Goal: Task Accomplishment & Management: Use online tool/utility

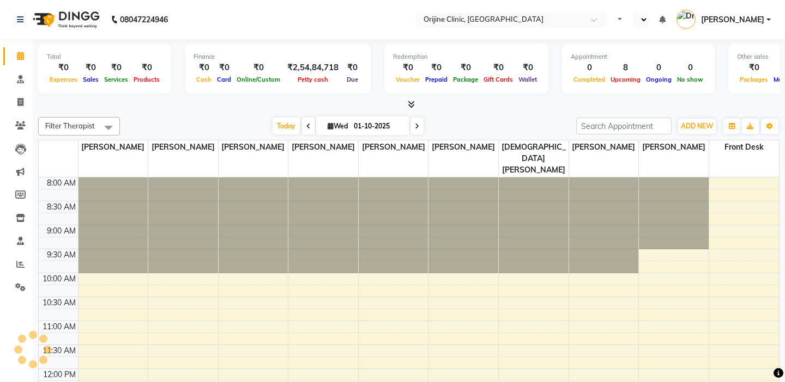
select select "en"
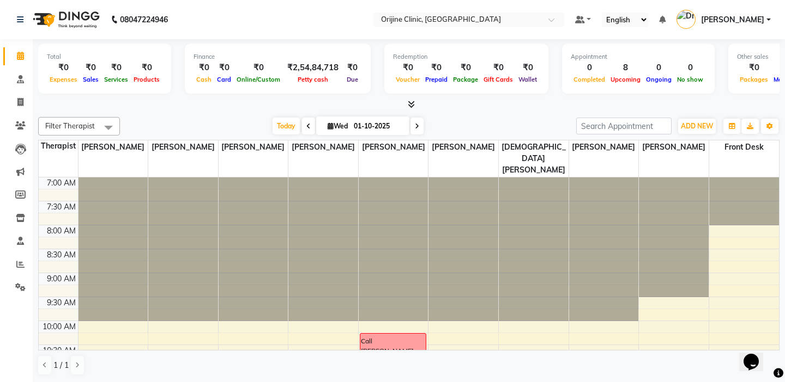
click at [60, 213] on td at bounding box center [58, 219] width 39 height 12
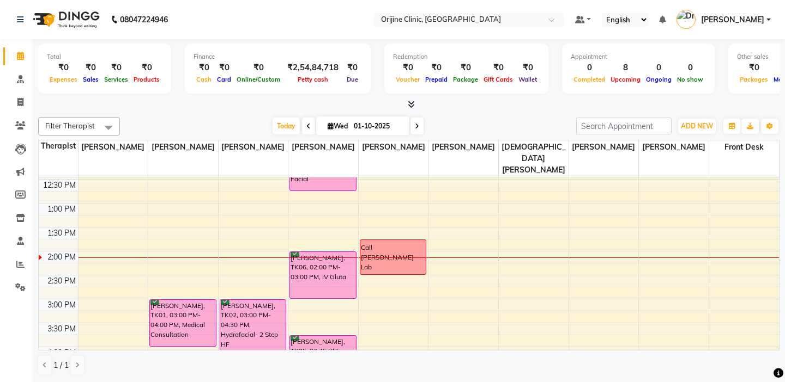
scroll to position [305, 0]
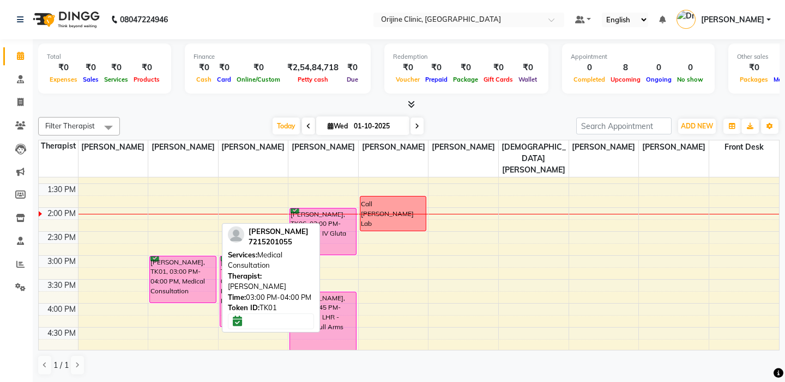
click at [191, 271] on div "[PERSON_NAME], TK01, 03:00 PM-04:00 PM, Medical Consultation" at bounding box center [182, 280] width 65 height 46
select select "6"
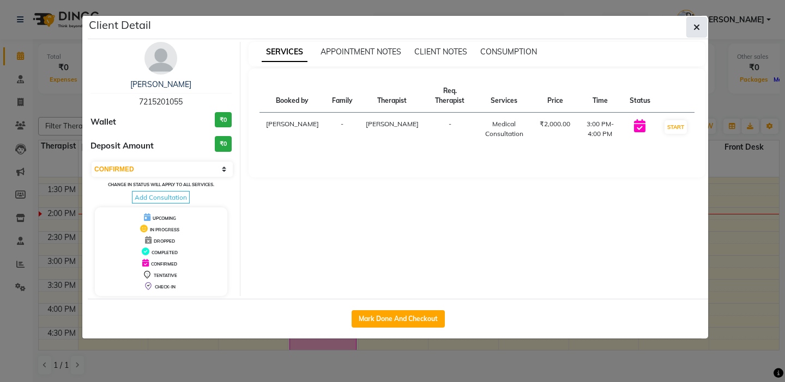
click at [697, 19] on button "button" at bounding box center [696, 27] width 21 height 21
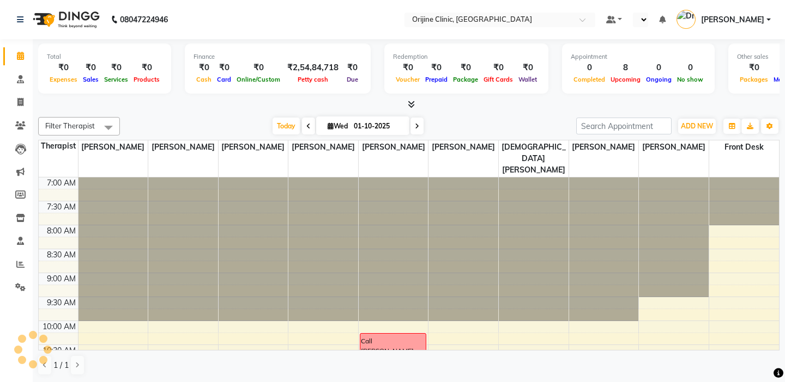
select select "en"
click at [64, 189] on td at bounding box center [58, 195] width 39 height 12
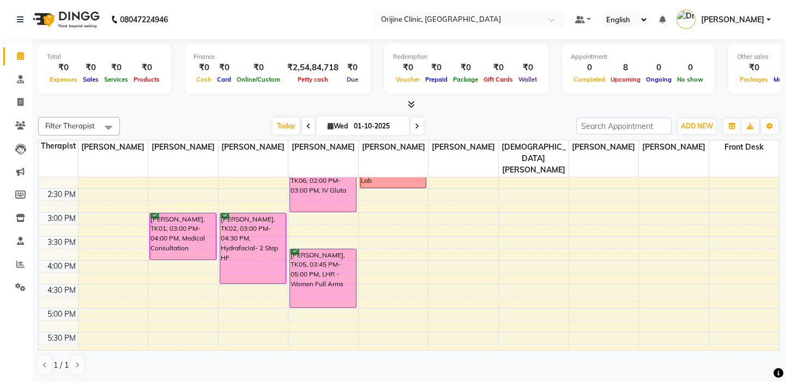
scroll to position [349, 0]
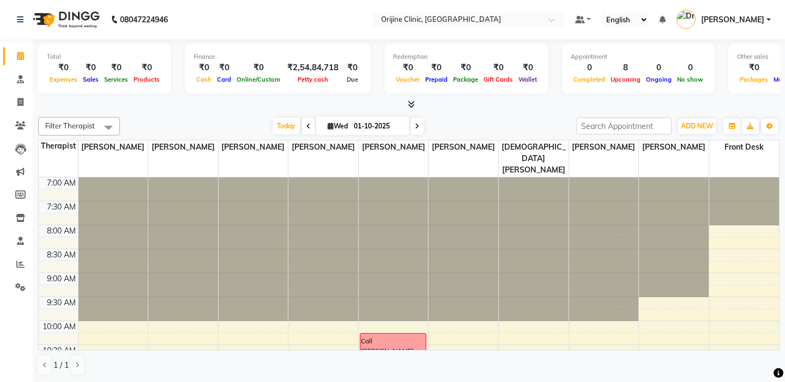
scroll to position [1, 0]
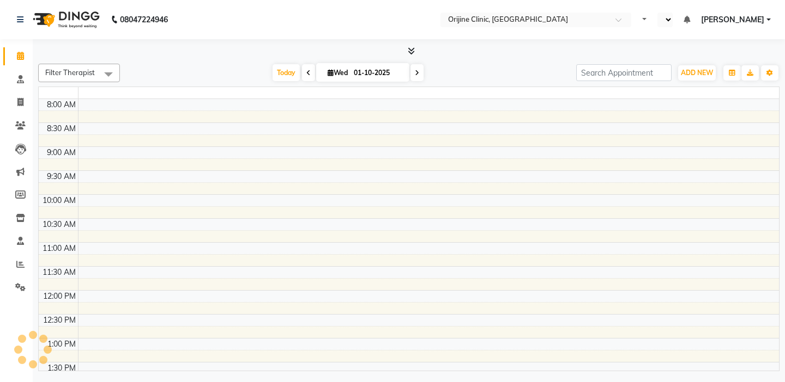
select select "en"
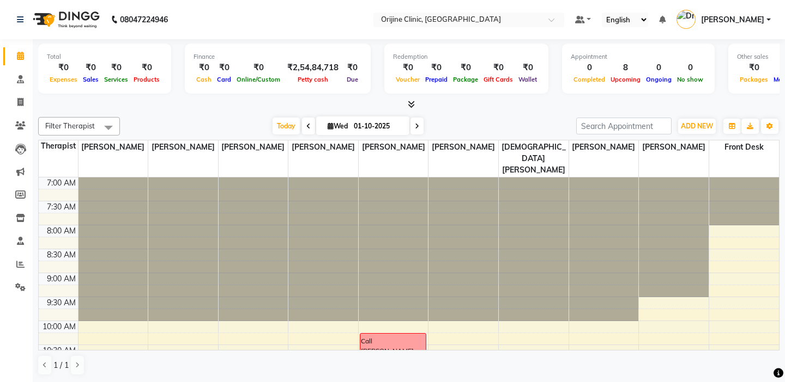
click at [58, 213] on td at bounding box center [58, 219] width 39 height 12
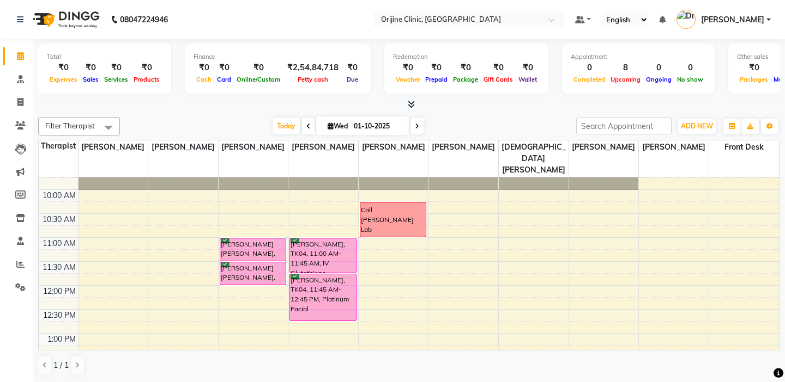
scroll to position [174, 0]
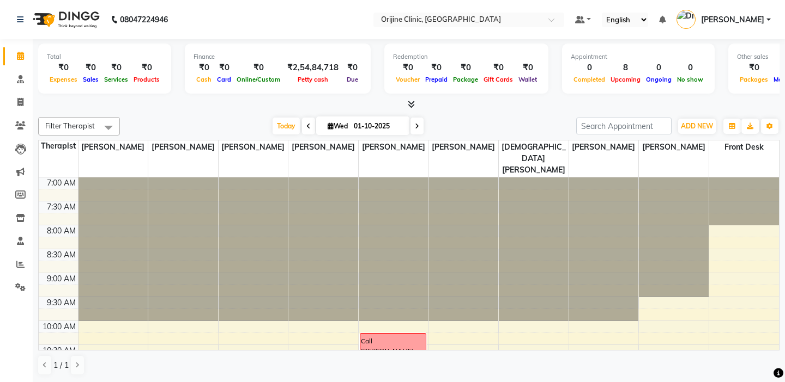
click at [61, 189] on td at bounding box center [58, 195] width 39 height 12
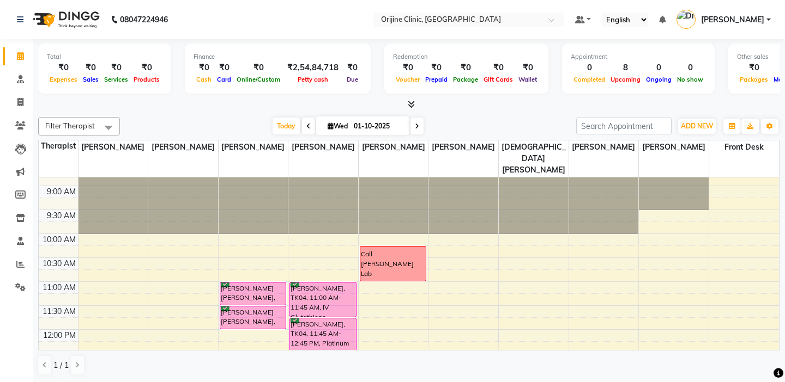
scroll to position [131, 0]
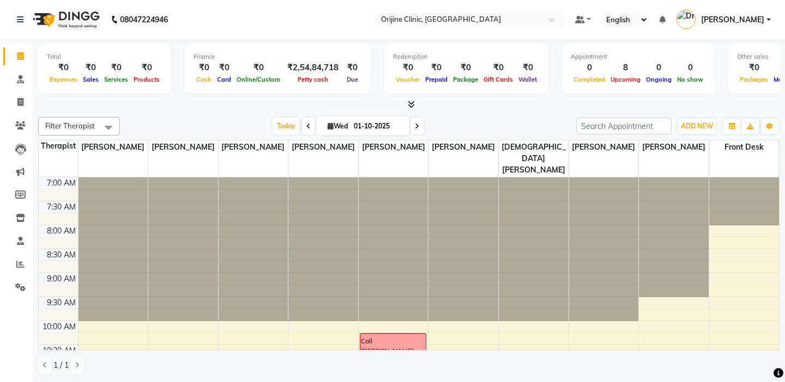
click at [58, 189] on td at bounding box center [58, 195] width 39 height 12
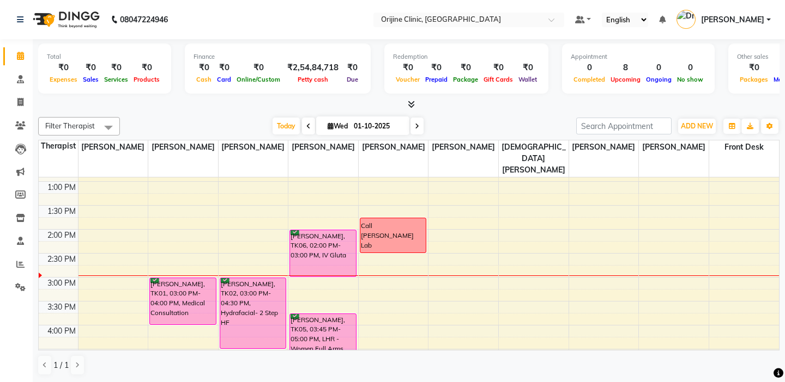
scroll to position [305, 0]
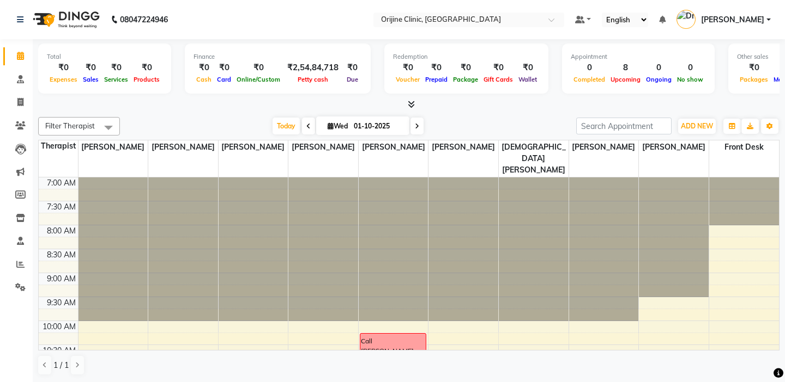
click at [65, 189] on td at bounding box center [58, 195] width 39 height 12
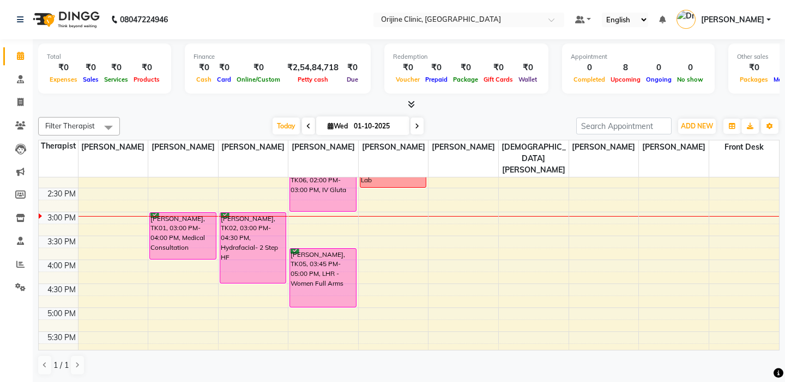
scroll to position [370, 0]
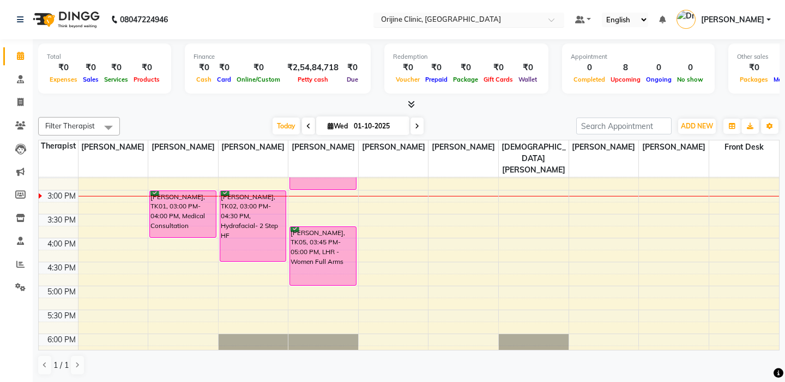
click at [391, 19] on input "text" at bounding box center [458, 20] width 158 height 11
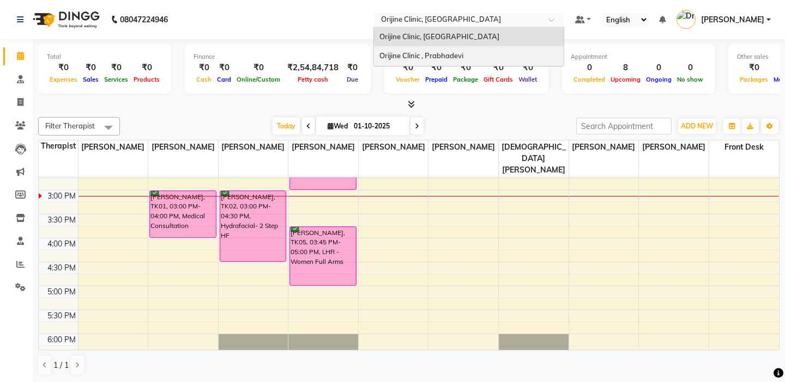
click at [391, 60] on span "Orijine Clinic , Prabhadevi" at bounding box center [421, 55] width 84 height 9
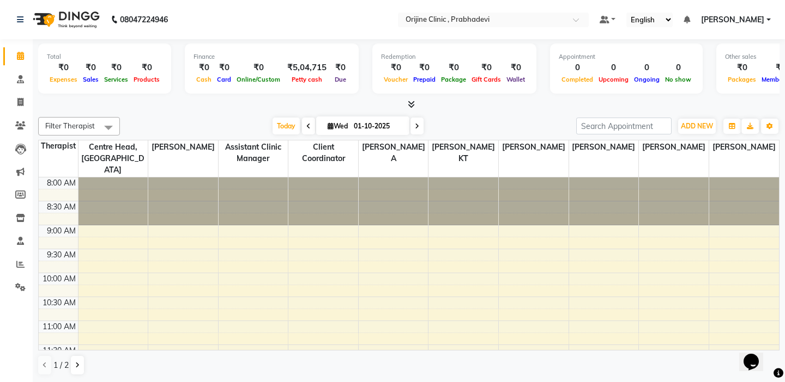
click at [331, 129] on icon at bounding box center [330, 126] width 6 height 7
select select "10"
select select "2025"
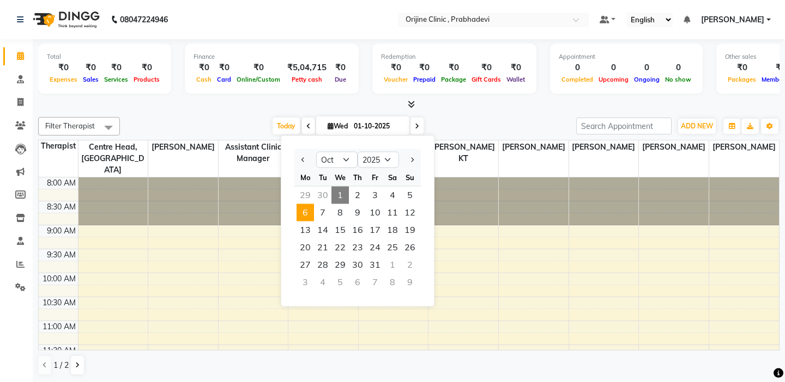
click at [308, 210] on span "6" at bounding box center [304, 212] width 17 height 17
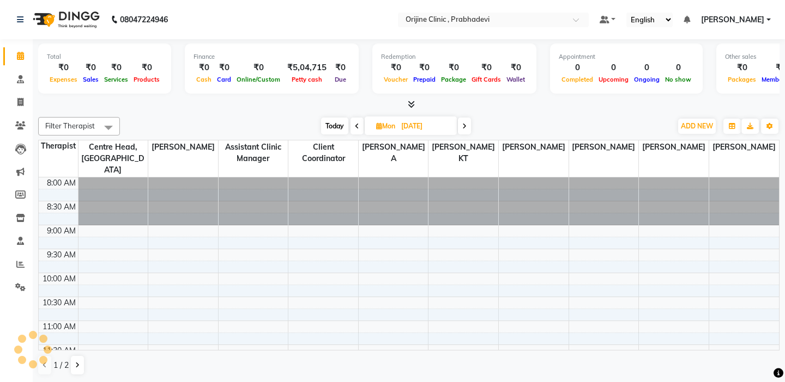
scroll to position [336, 0]
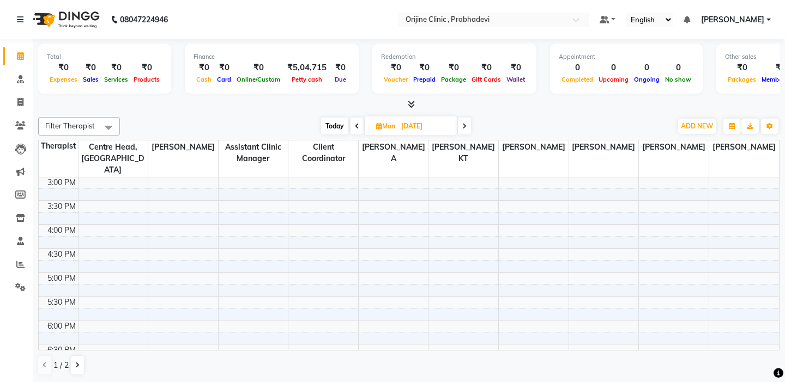
click at [60, 189] on td at bounding box center [58, 195] width 39 height 12
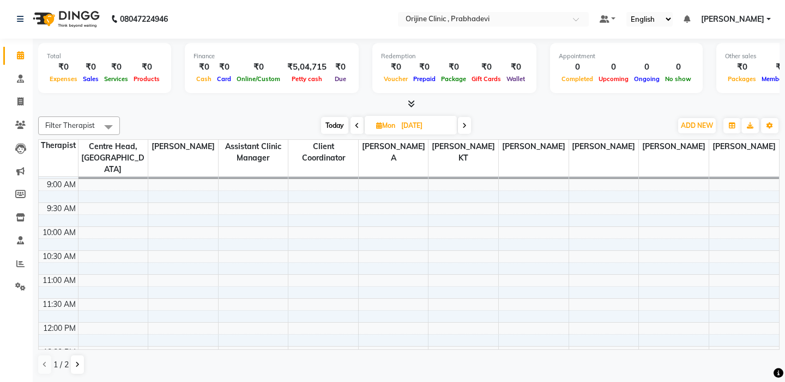
click at [335, 124] on span "Today" at bounding box center [334, 125] width 27 height 17
type input "01-10-2025"
